Goal: Task Accomplishment & Management: Manage account settings

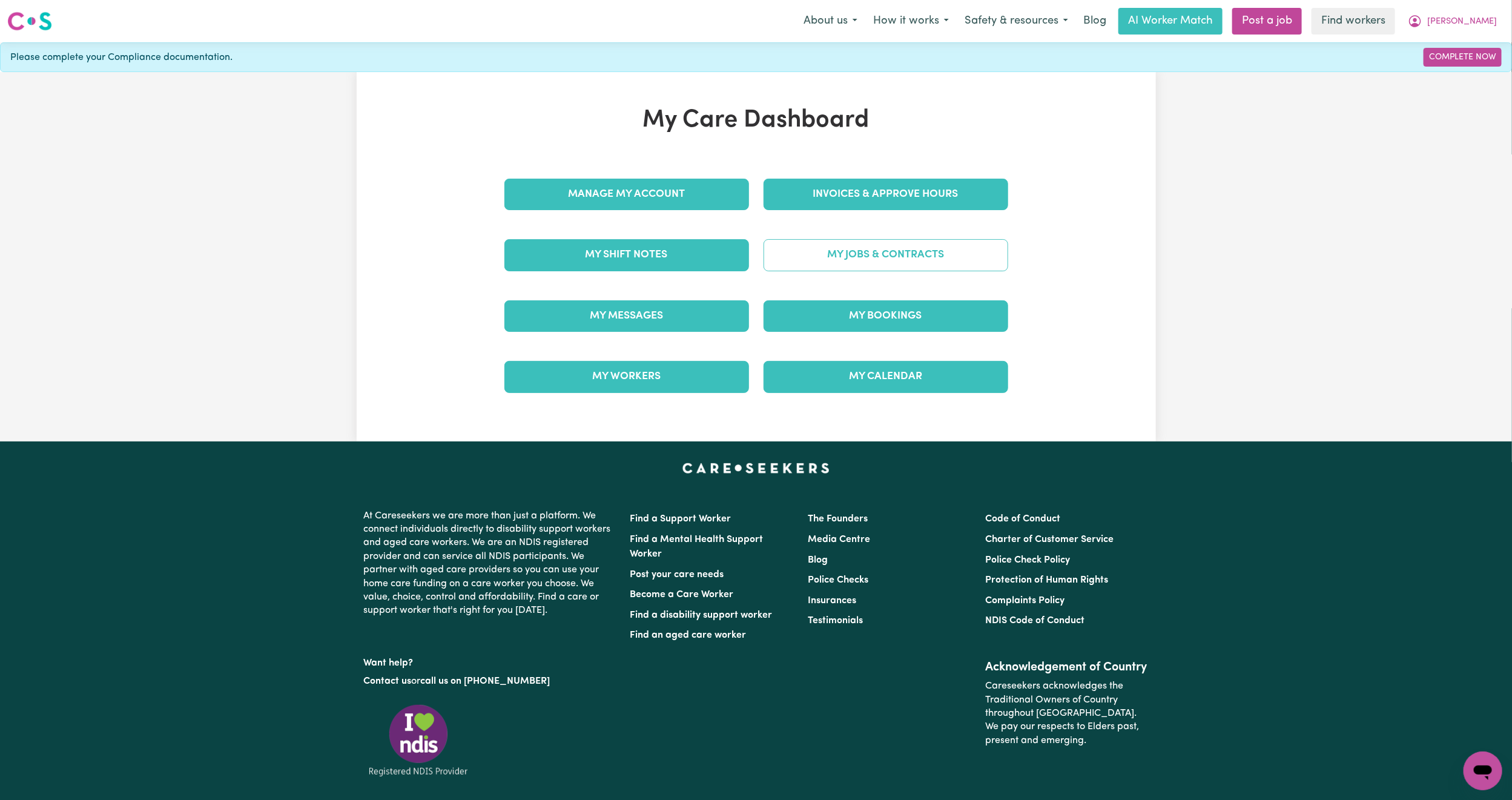
click at [826, 265] on link "My Jobs & Contracts" at bounding box center [885, 255] width 245 height 31
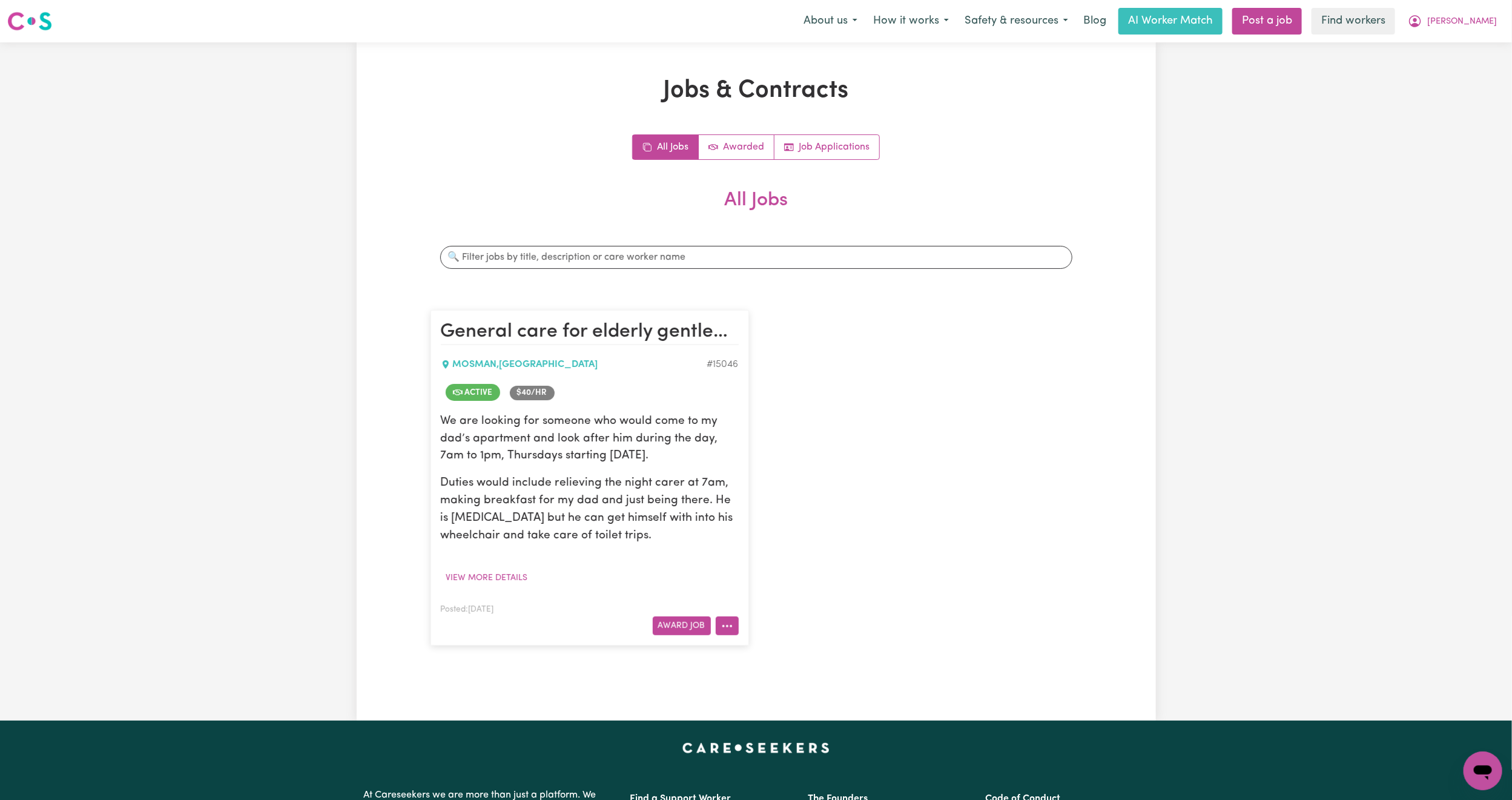
click at [729, 623] on button "More options" at bounding box center [726, 626] width 23 height 18
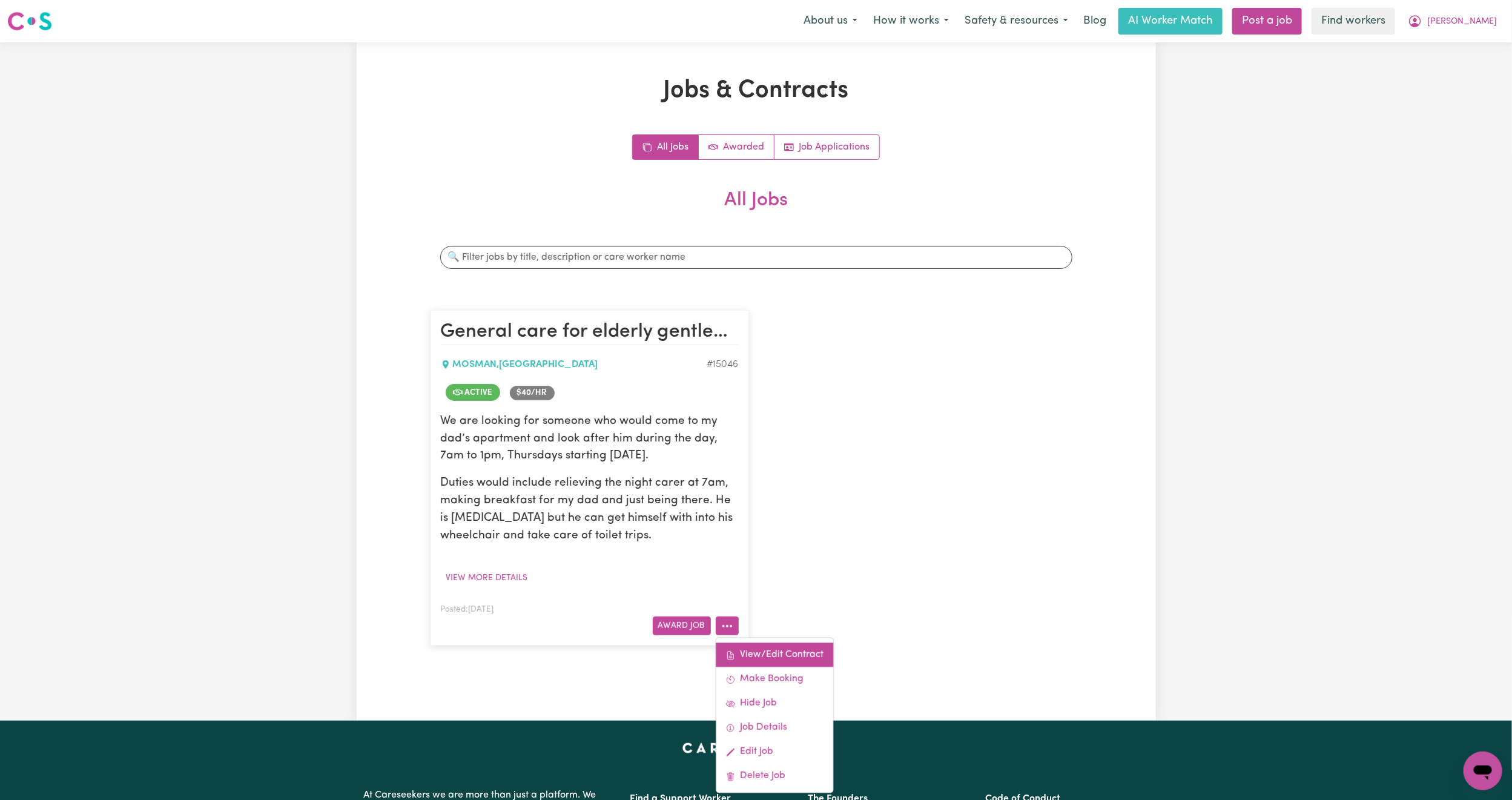
click at [797, 655] on link "View/Edit Contract" at bounding box center [774, 655] width 118 height 24
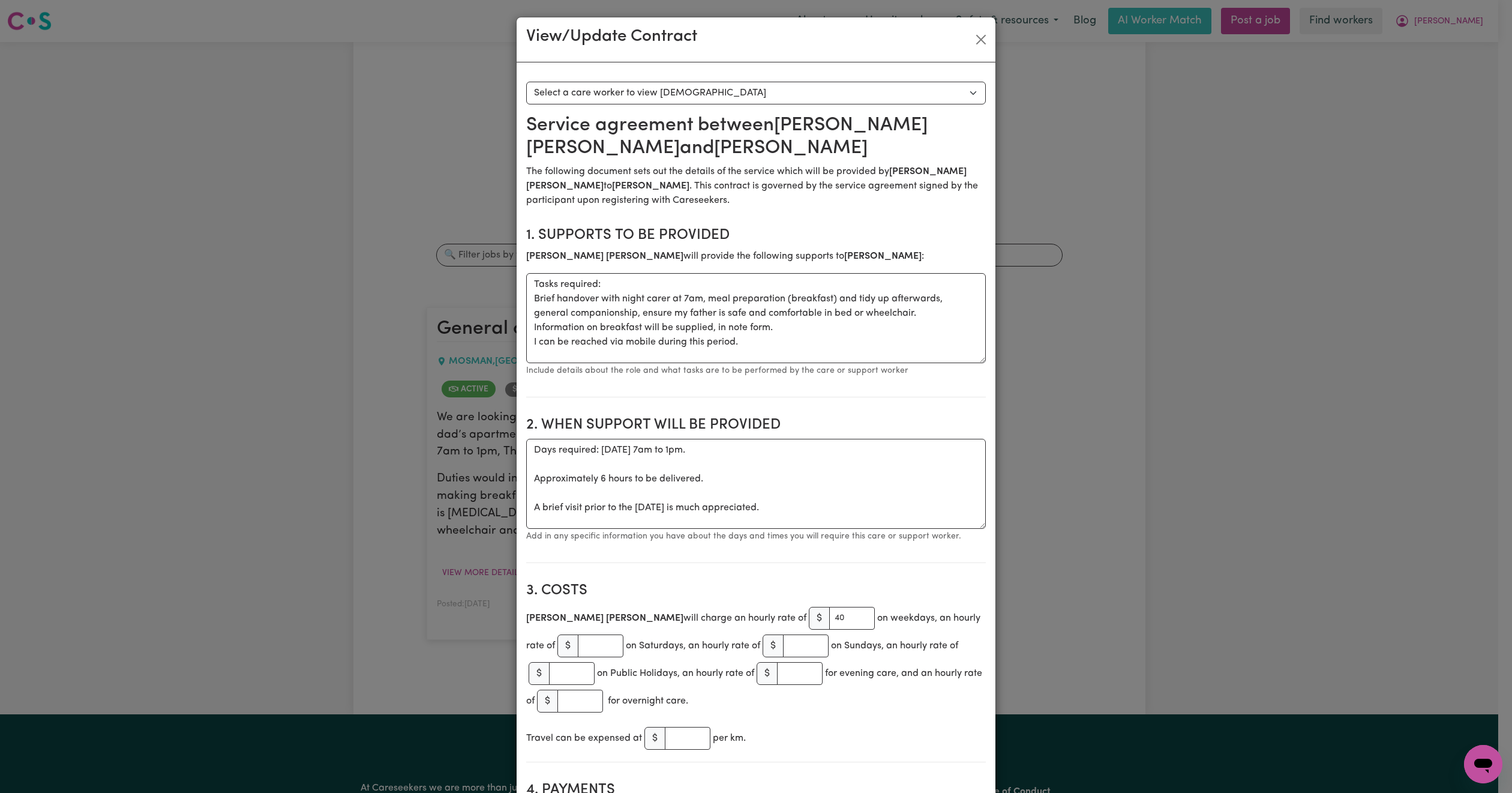
click at [984, 47] on div "View/Update Contract" at bounding box center [756, 40] width 479 height 45
click at [978, 42] on button "Close" at bounding box center [981, 39] width 19 height 19
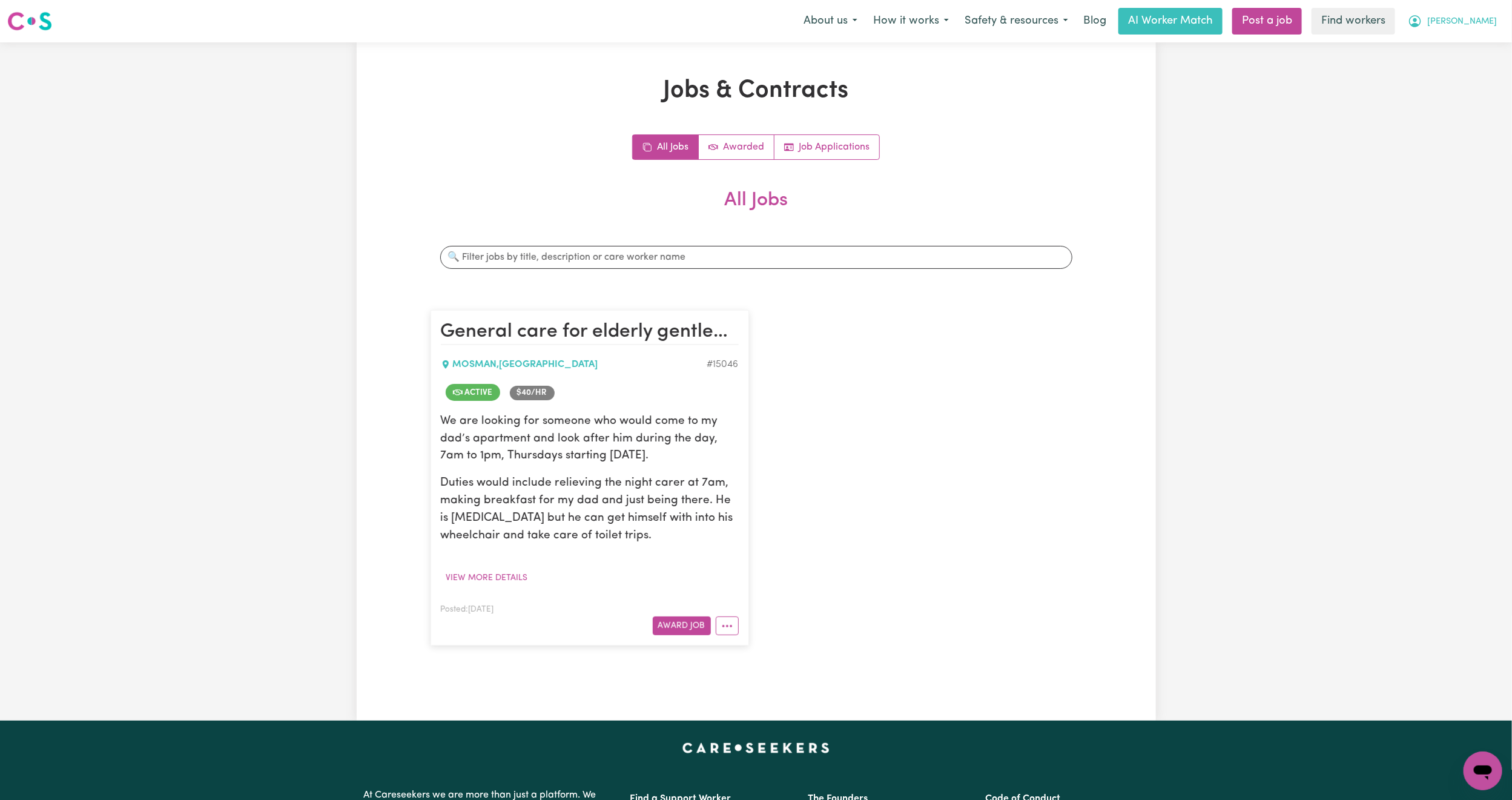
click at [1477, 22] on span "[PERSON_NAME]" at bounding box center [1461, 22] width 70 height 14
click at [1439, 78] on link "Logout" at bounding box center [1456, 69] width 96 height 23
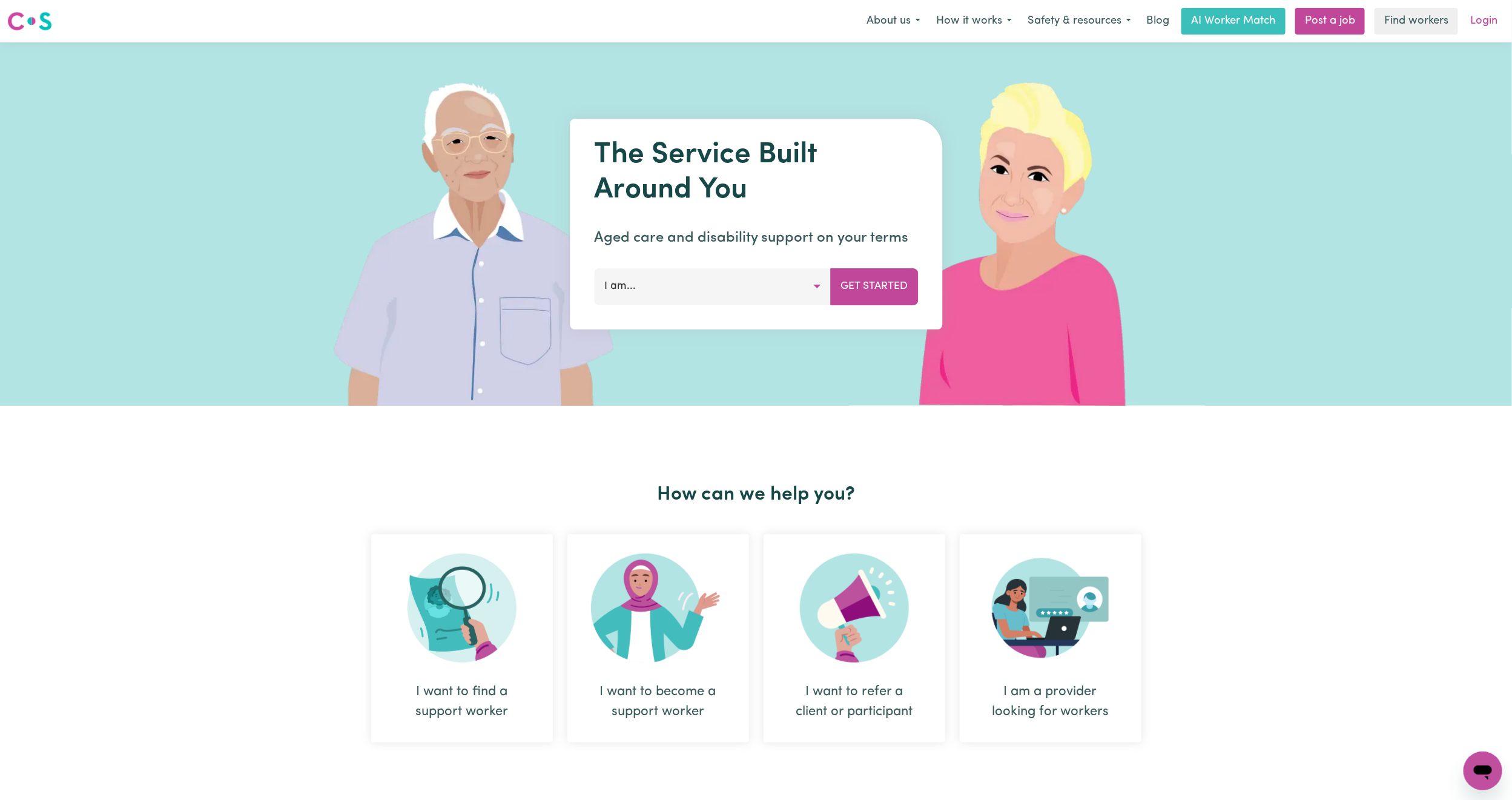
click at [1479, 24] on link "Login" at bounding box center [1484, 21] width 42 height 27
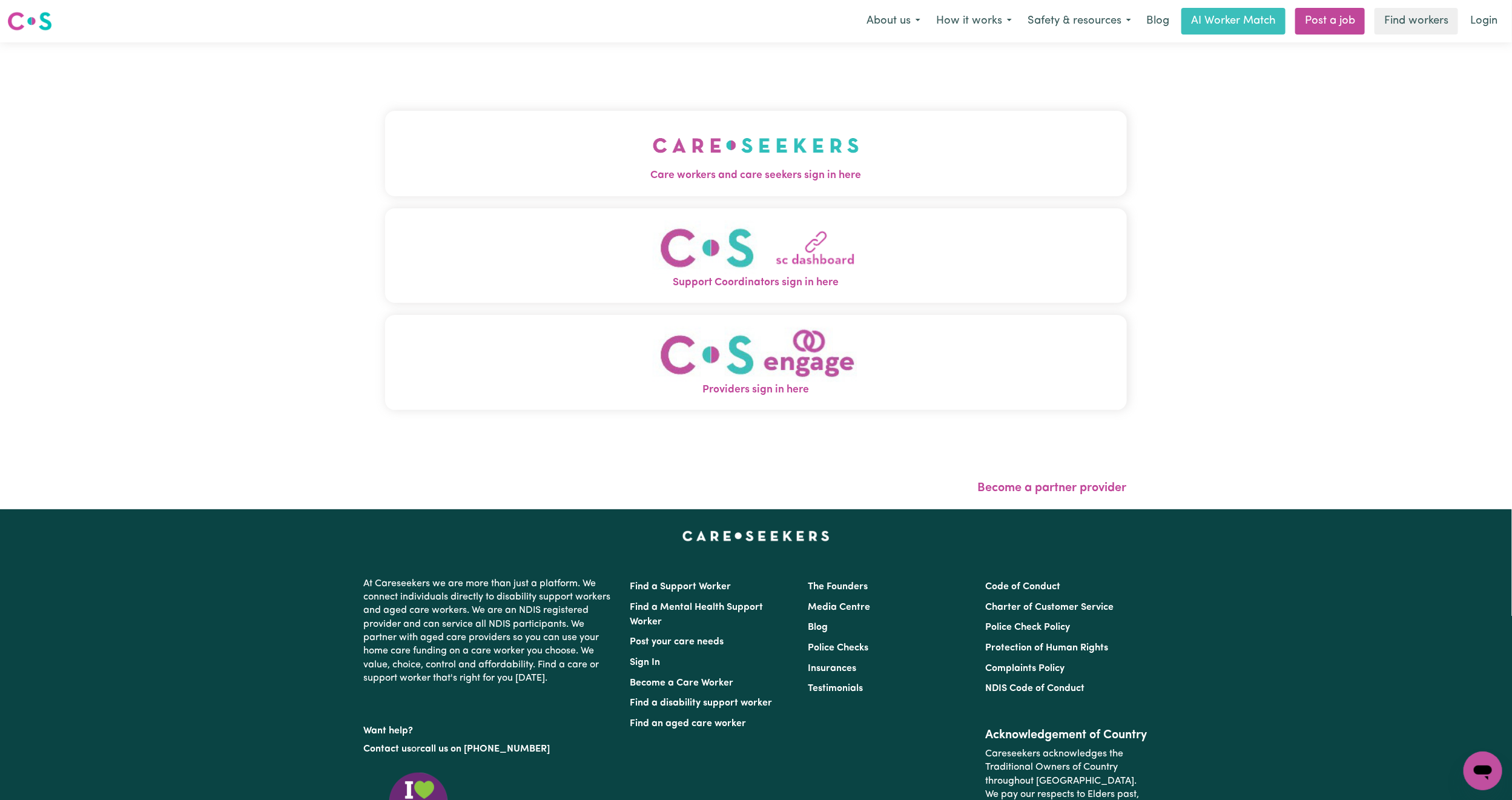
click at [879, 144] on button "Care workers and care seekers sign in here" at bounding box center [756, 153] width 742 height 85
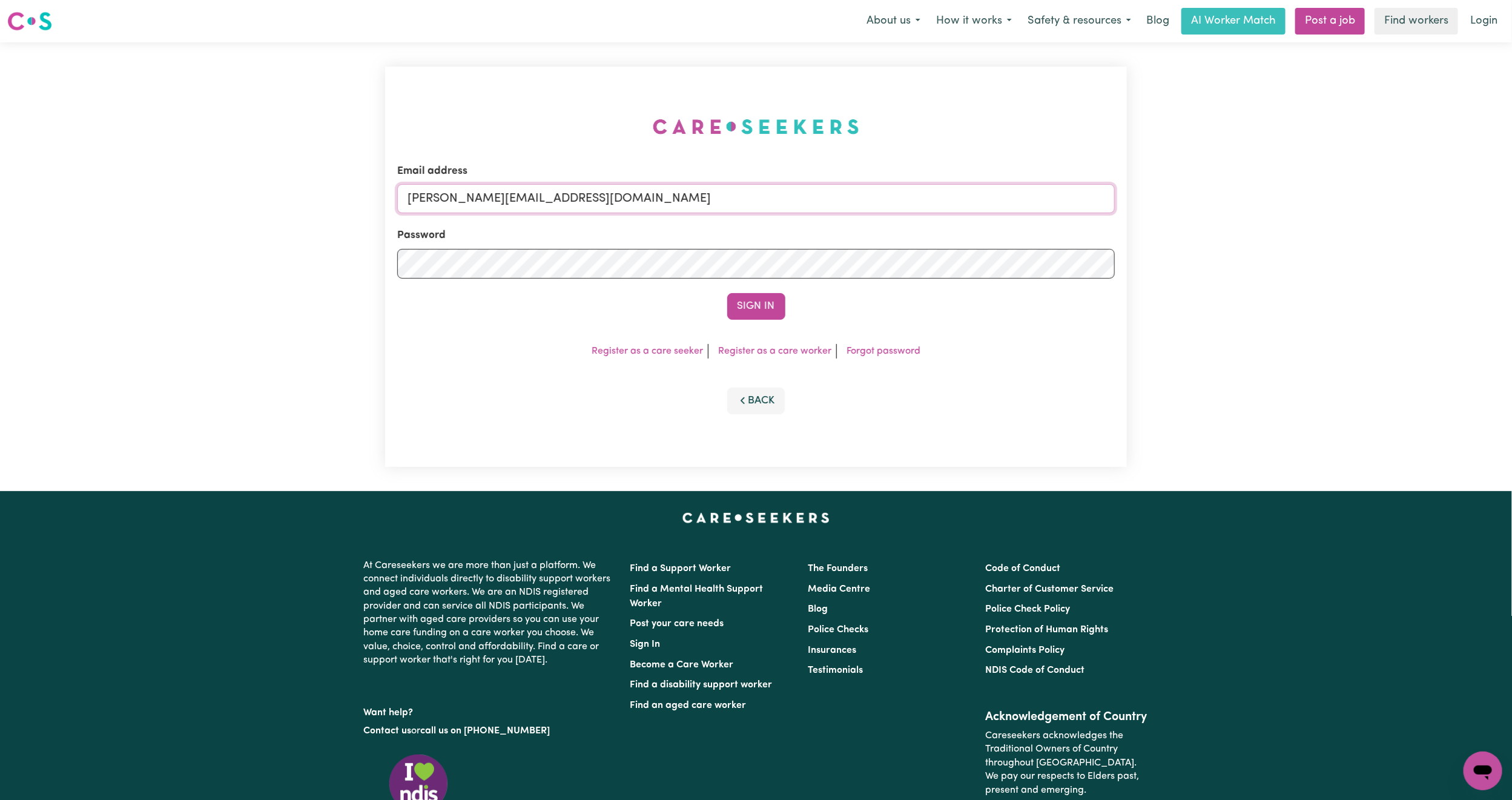
drag, startPoint x: 556, startPoint y: 191, endPoint x: 572, endPoint y: 204, distance: 20.6
click at [556, 191] on input "[PERSON_NAME][EMAIL_ADDRESS][DOMAIN_NAME]" at bounding box center [756, 198] width 717 height 29
click at [993, 255] on form "Email address [EMAIL_ADDRESS][PERSON_NAME][DOMAIN_NAME] Password Sign In" at bounding box center [756, 242] width 717 height 157
type input "[EMAIL_ADDRESS][DOMAIN_NAME]"
click at [727, 293] on button "Sign In" at bounding box center [756, 306] width 58 height 27
